Goal: Information Seeking & Learning: Find specific fact

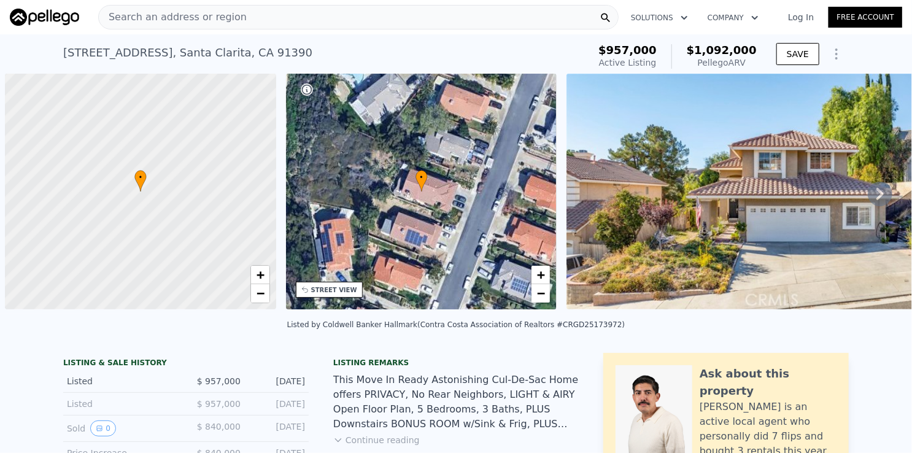
scroll to position [0, 5]
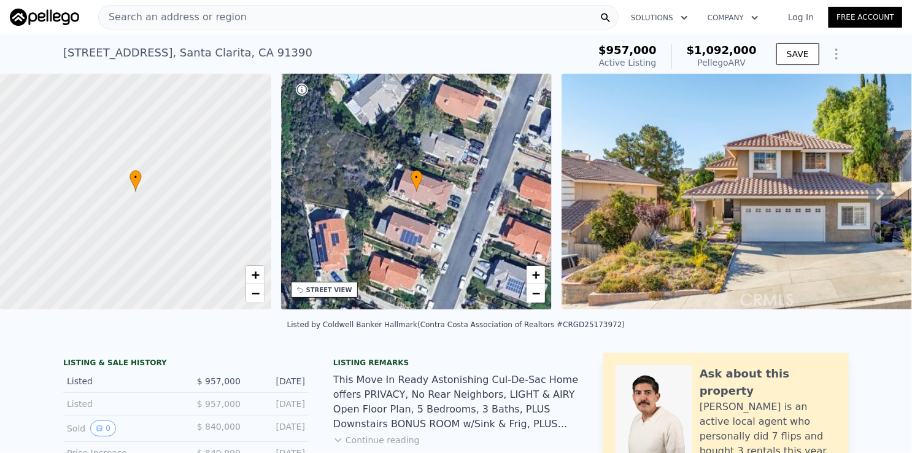
click at [319, 14] on div "Search an address or region" at bounding box center [358, 17] width 521 height 25
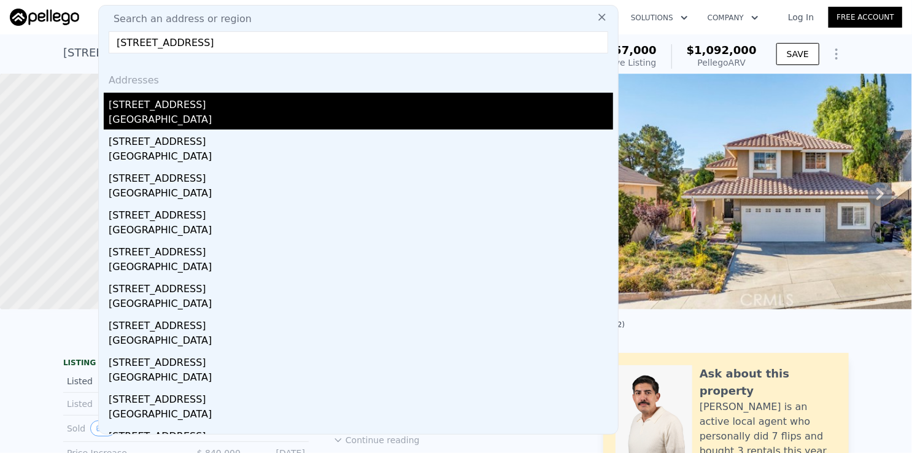
type input "[STREET_ADDRESS]"
click at [209, 115] on div "[GEOGRAPHIC_DATA]" at bounding box center [361, 120] width 505 height 17
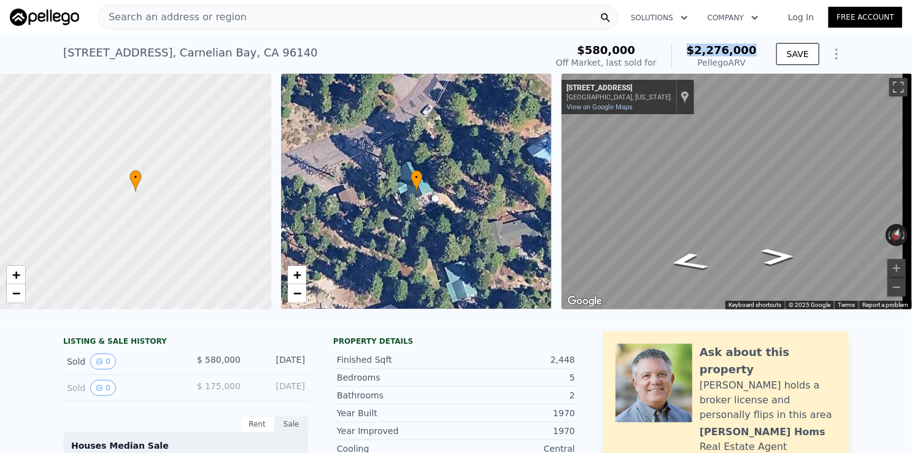
drag, startPoint x: 696, startPoint y: 48, endPoint x: 755, endPoint y: 50, distance: 58.9
click at [755, 50] on div "$2,276,000 Pellego ARV" at bounding box center [714, 56] width 85 height 25
copy span "$2,276,000"
click at [347, 18] on div "Search an address or region" at bounding box center [358, 17] width 521 height 25
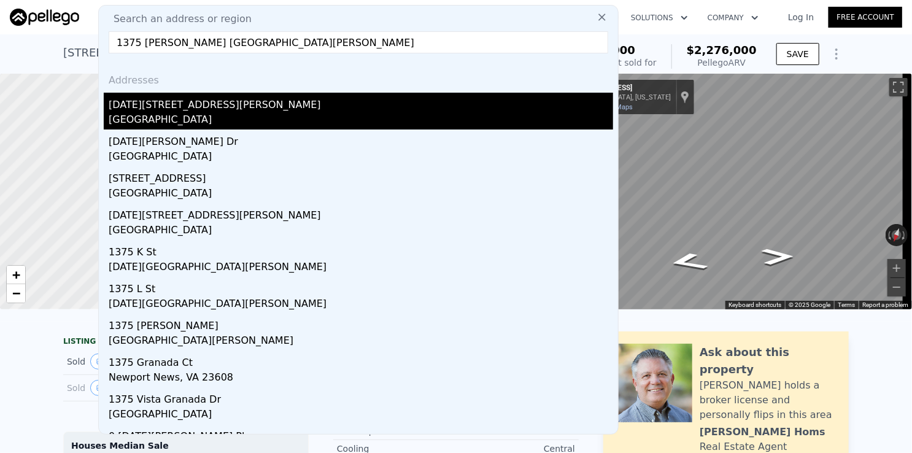
type input "1375 [PERSON_NAME] [GEOGRAPHIC_DATA][PERSON_NAME]"
click at [136, 103] on div "[DATE][STREET_ADDRESS][PERSON_NAME]" at bounding box center [361, 103] width 505 height 20
